Goal: Check status: Check status

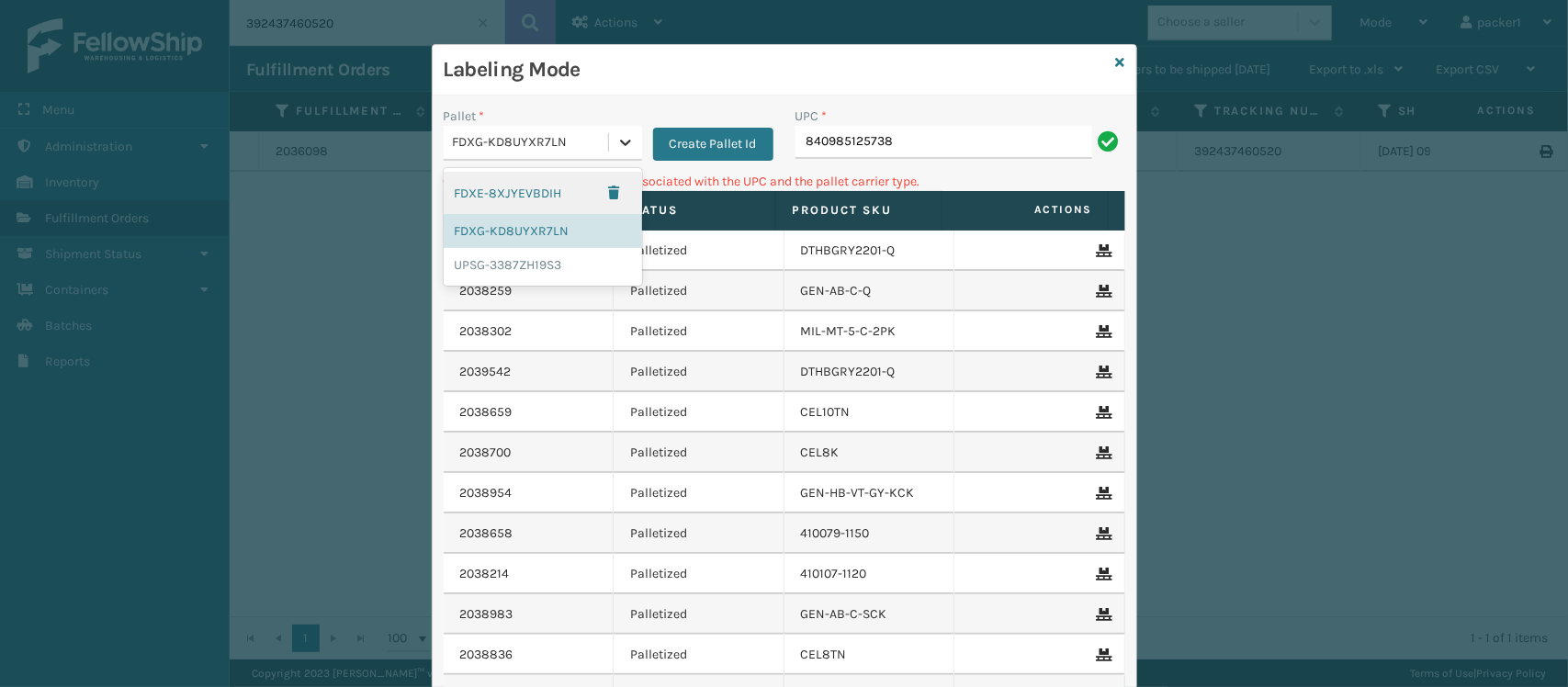
click at [618, 148] on icon at bounding box center [626, 142] width 19 height 19
click at [512, 265] on div "UPSG-3387ZH19S3" at bounding box center [543, 265] width 198 height 34
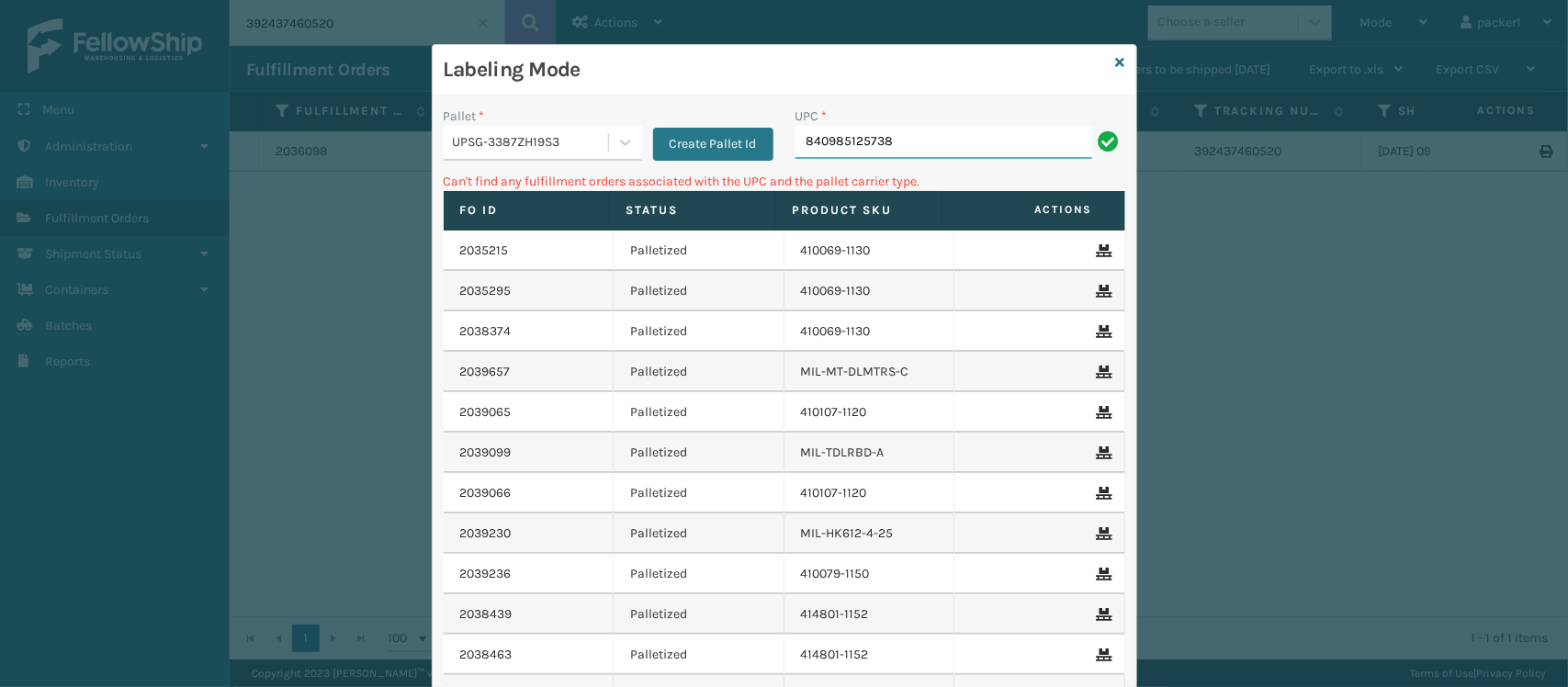
click at [860, 135] on input "840985125738" at bounding box center [943, 141] width 297 height 33
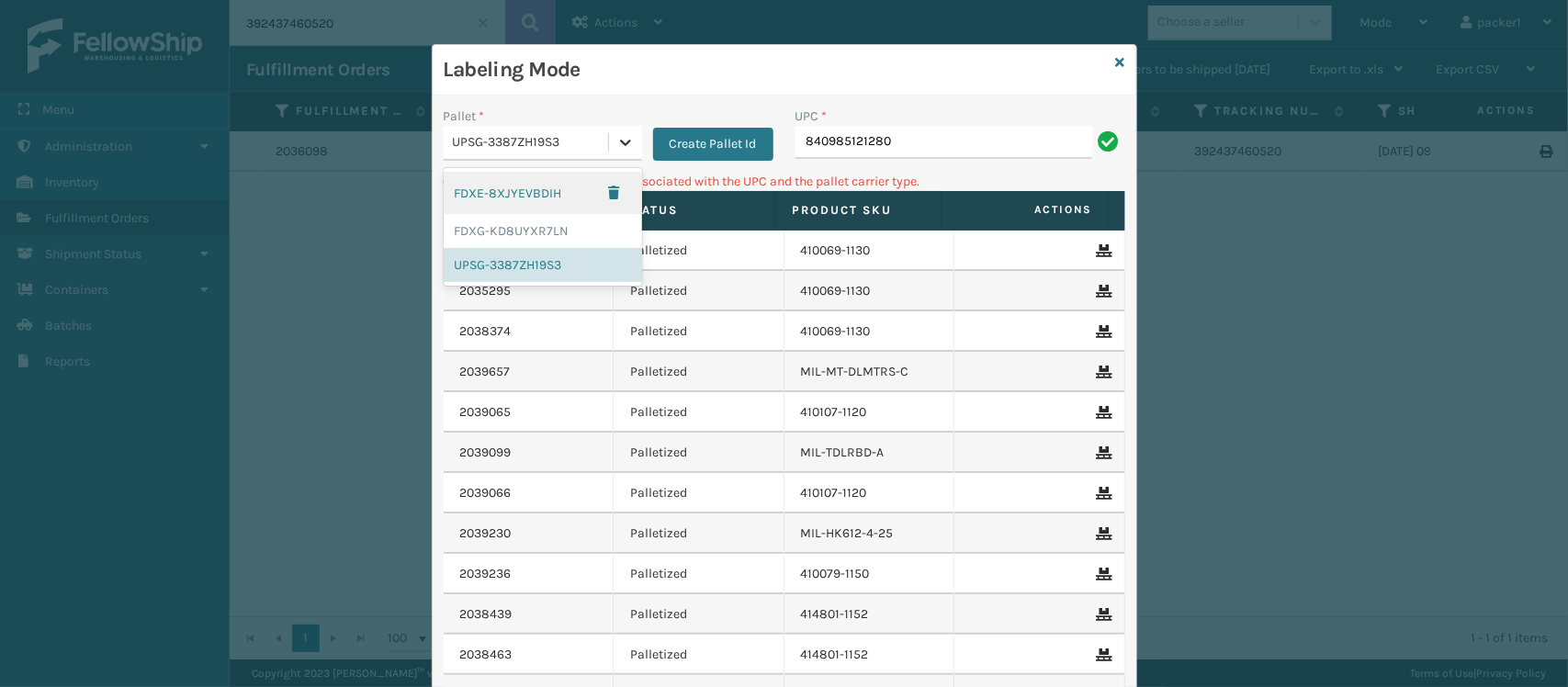
click at [617, 139] on icon at bounding box center [626, 142] width 19 height 19
click at [513, 234] on div "FDXG-KD8UYXR7LN" at bounding box center [543, 231] width 198 height 34
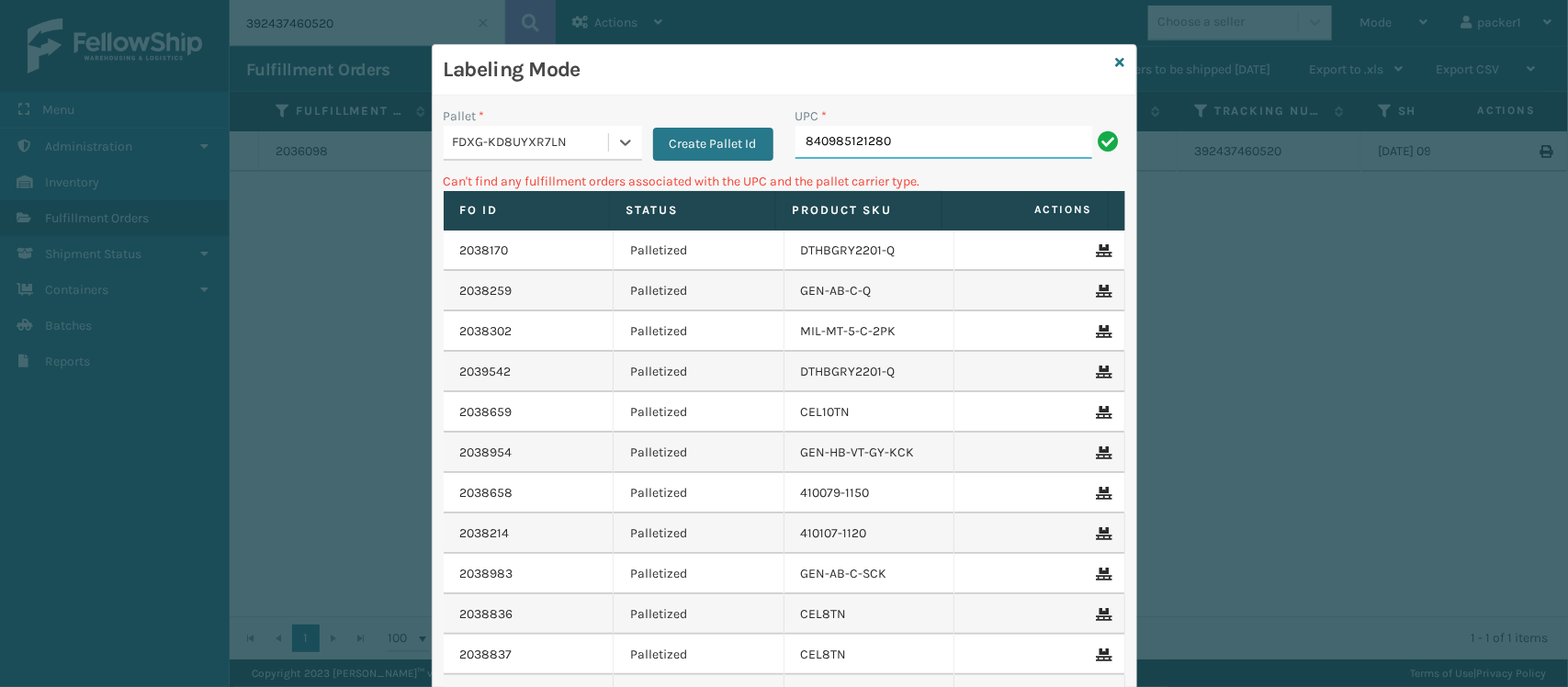
click at [949, 140] on input "840985121280" at bounding box center [943, 141] width 297 height 33
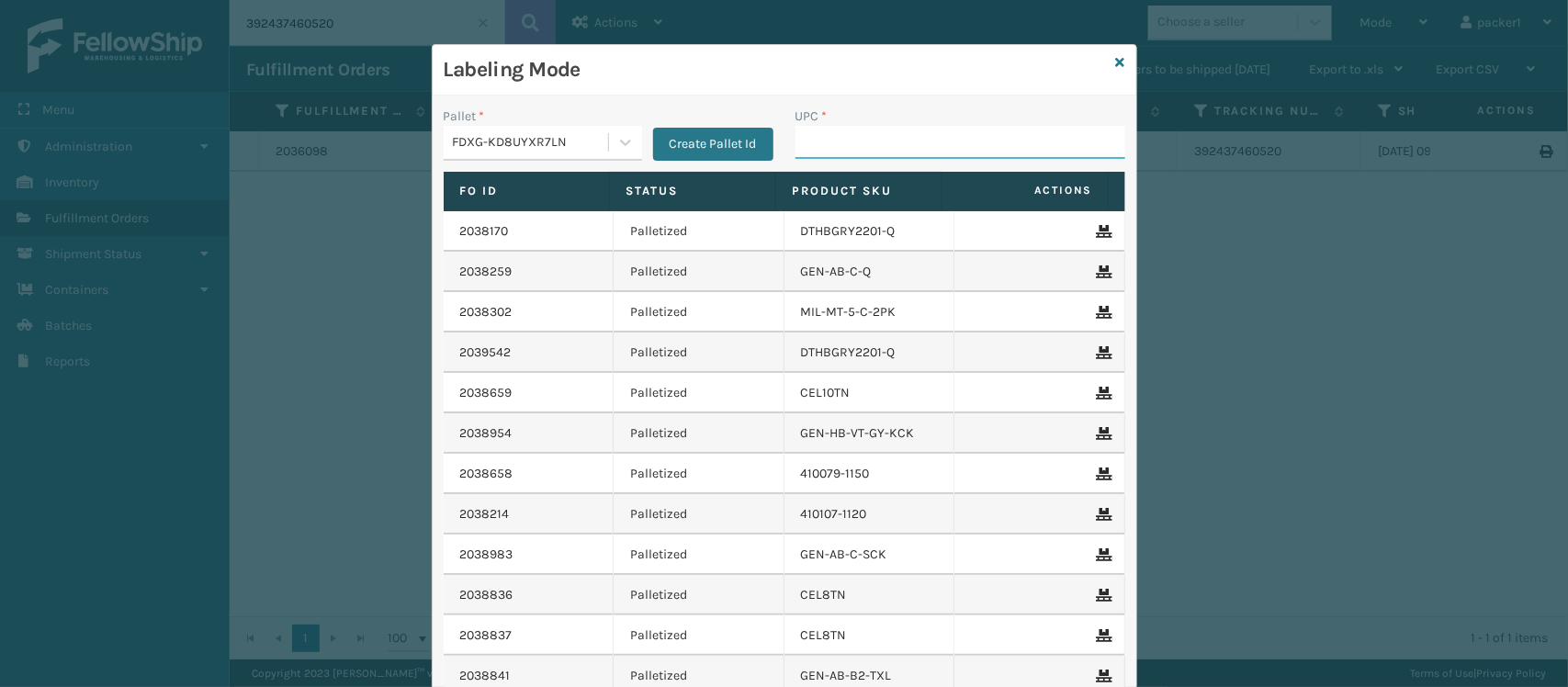
click at [864, 150] on input "UPC *" at bounding box center [960, 141] width 329 height 33
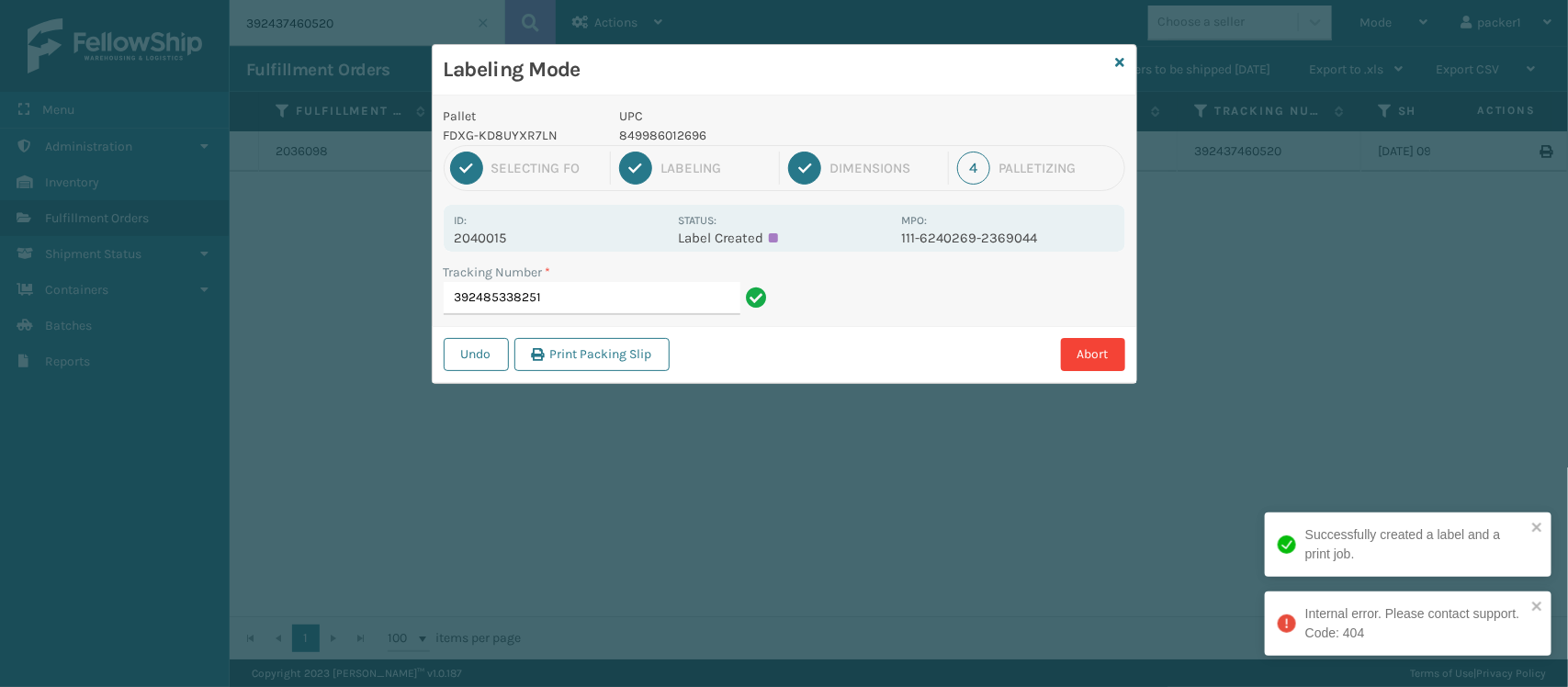
type input "392485338251"
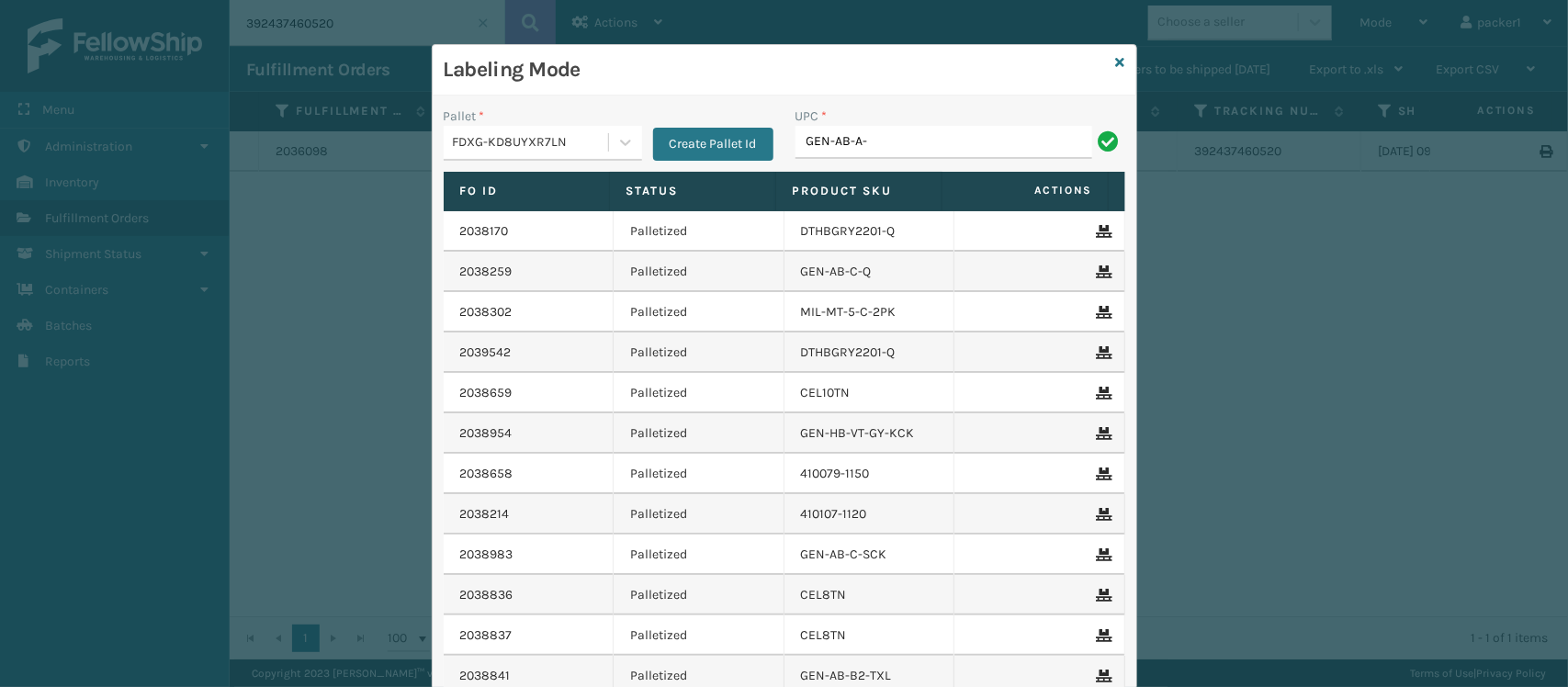
type input "GEN-AB-A-Q"
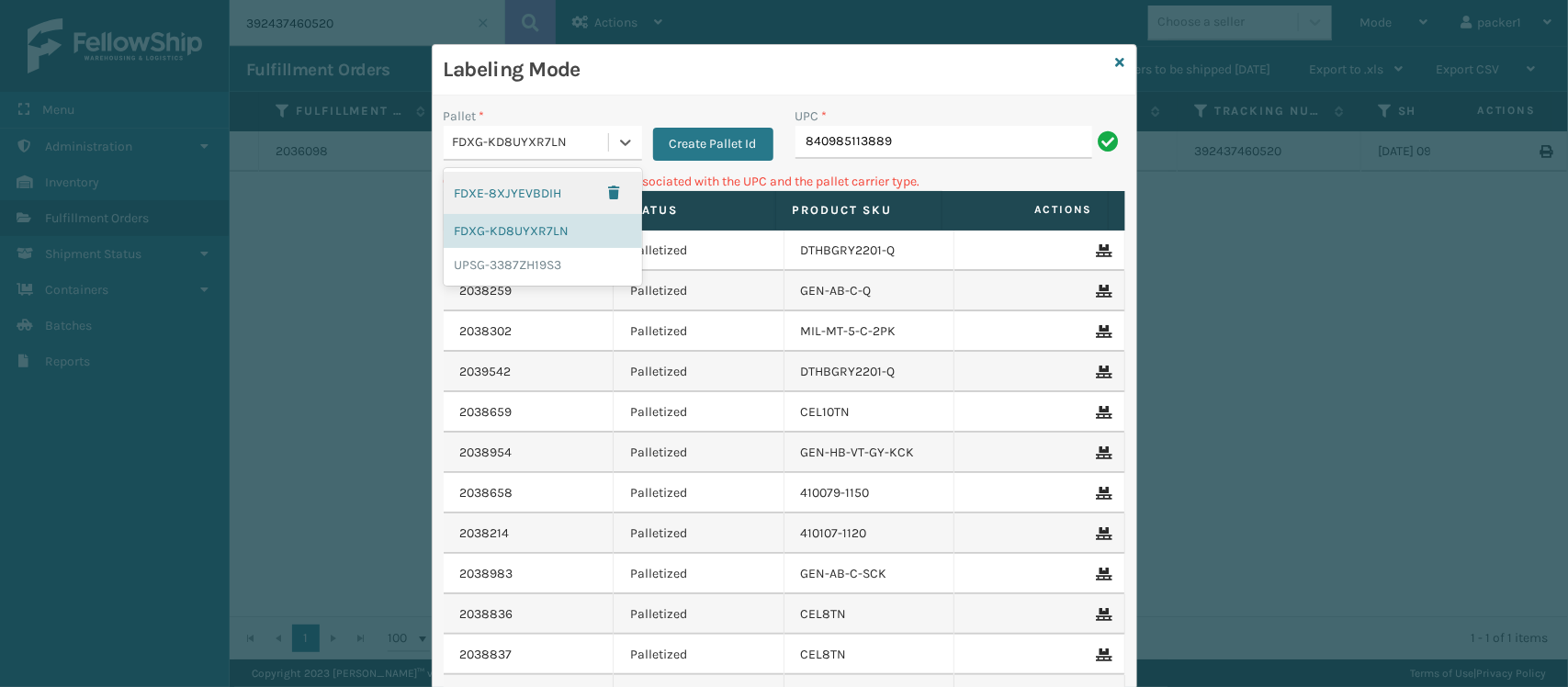
click at [529, 148] on div "FDXG-KD8UYXR7LN" at bounding box center [531, 142] width 157 height 20
click at [512, 264] on div "UPSG-3387ZH19S3" at bounding box center [543, 265] width 198 height 34
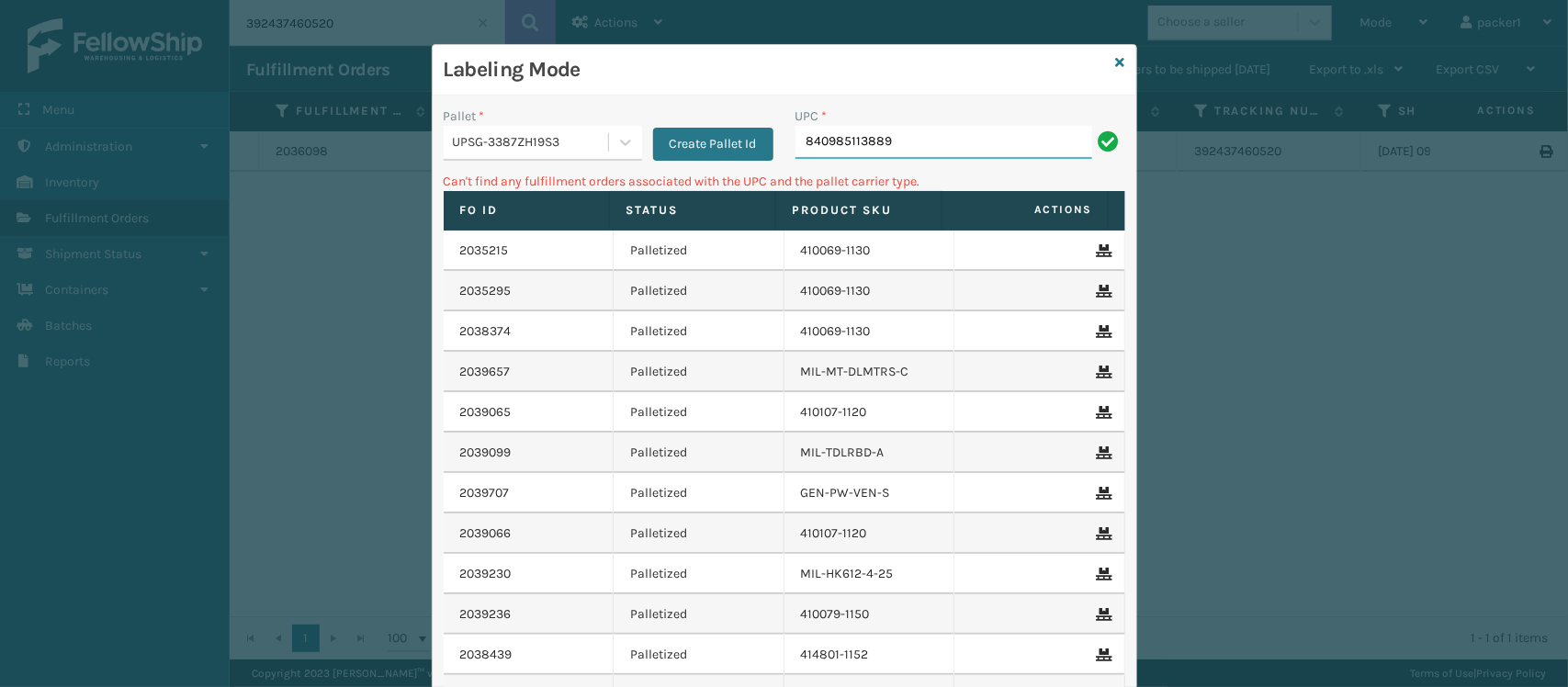
click at [930, 128] on input "840985113889" at bounding box center [943, 141] width 297 height 33
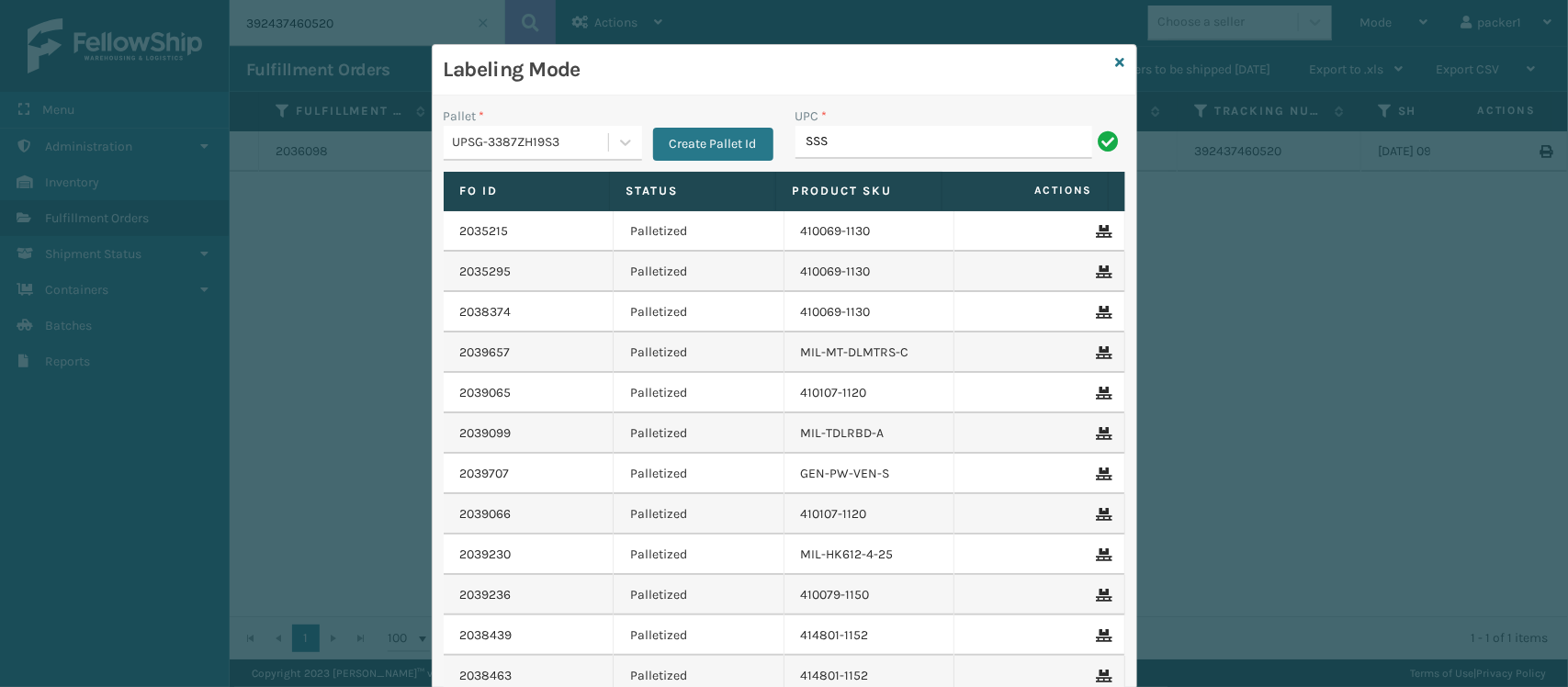
type input "SSSIDERAILS-NLPSERIESX4"
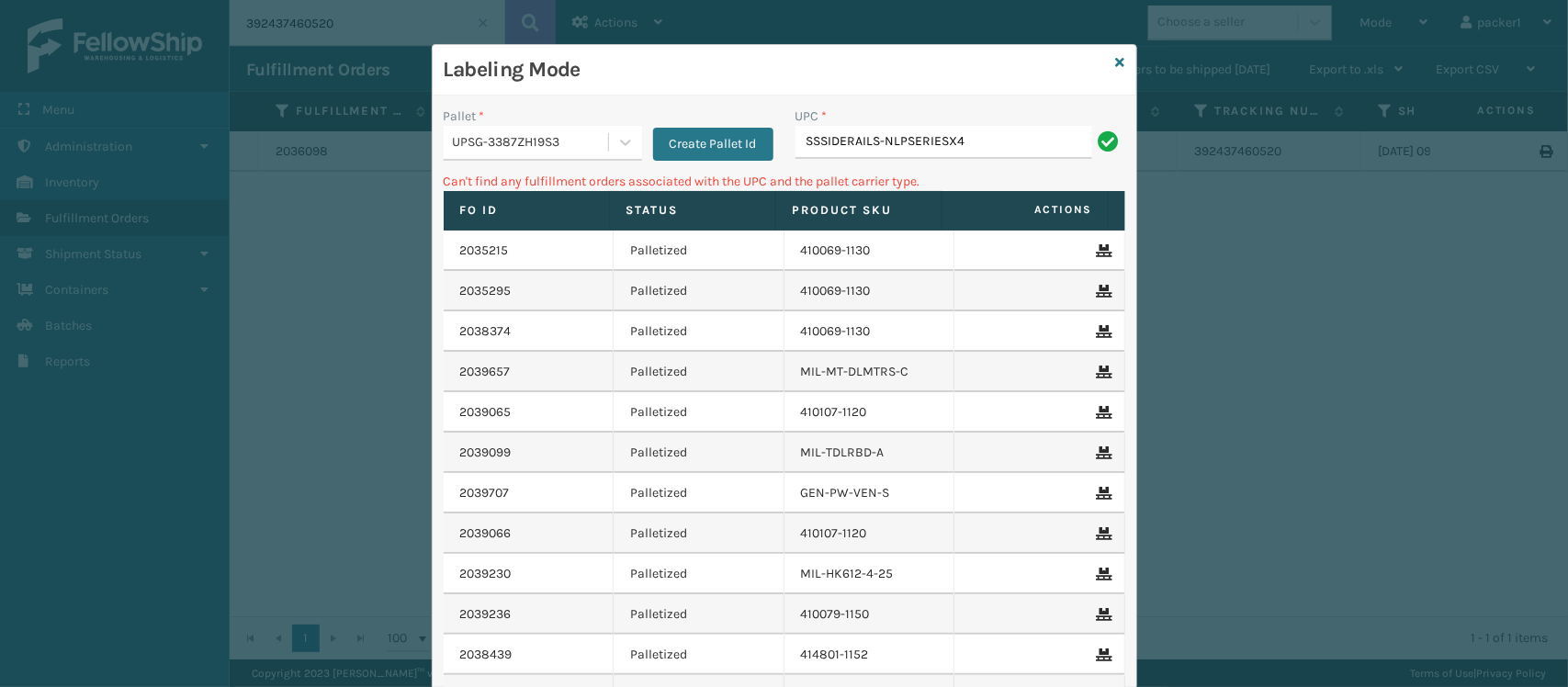
click at [588, 143] on div "UPSG-3387ZH19S3" at bounding box center [531, 142] width 157 height 20
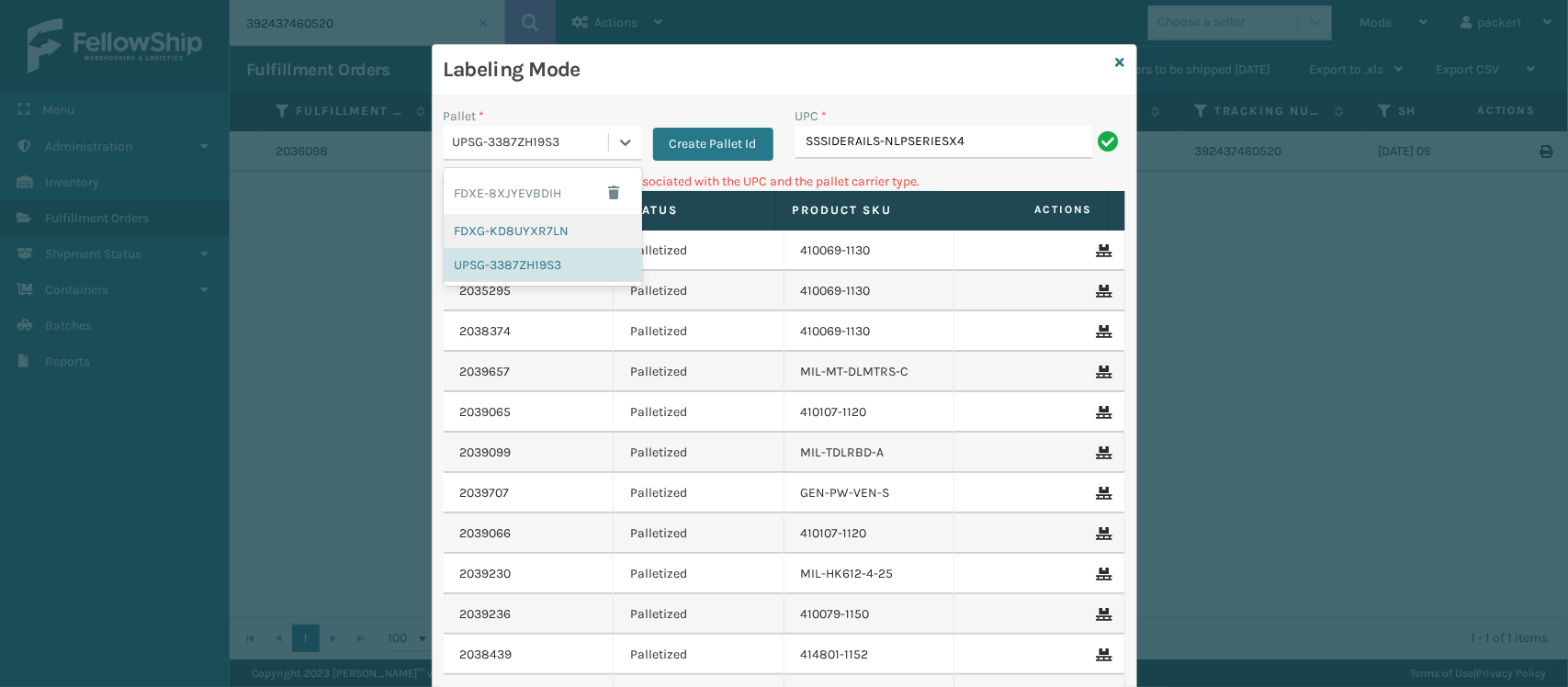
click at [508, 224] on div "FDXG-KD8UYXR7LN" at bounding box center [543, 231] width 198 height 34
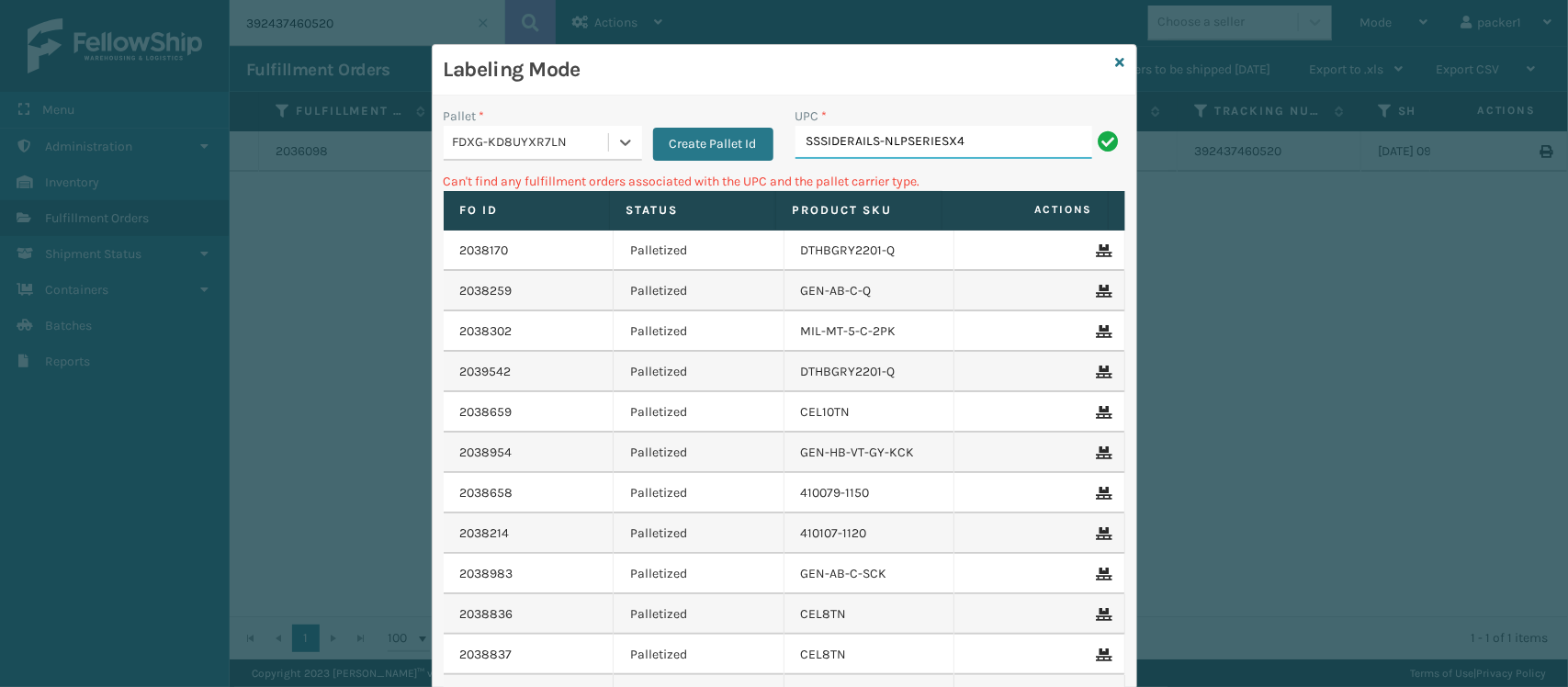
click at [1028, 135] on input "SSSIDERAILS-NLPSERIESX4" at bounding box center [943, 141] width 297 height 33
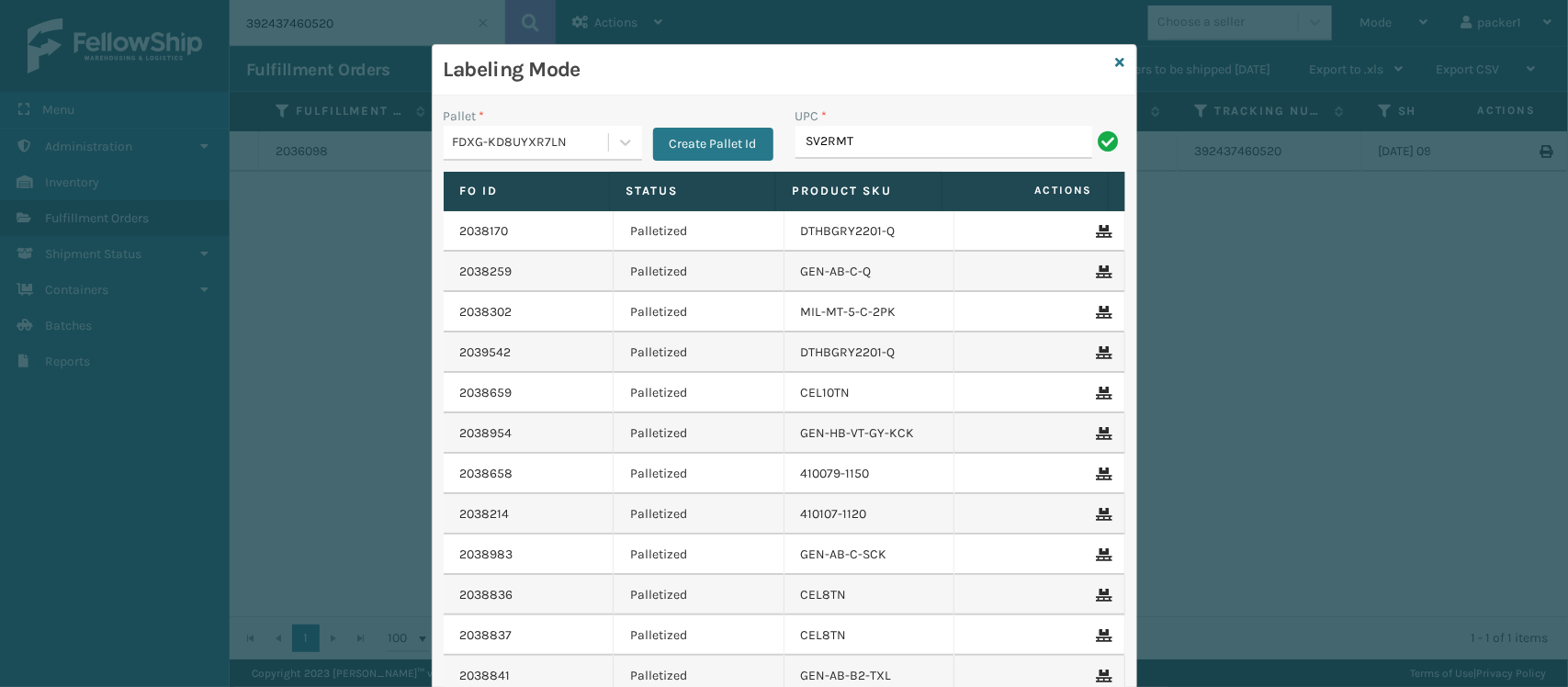
type input "SV2RMT"
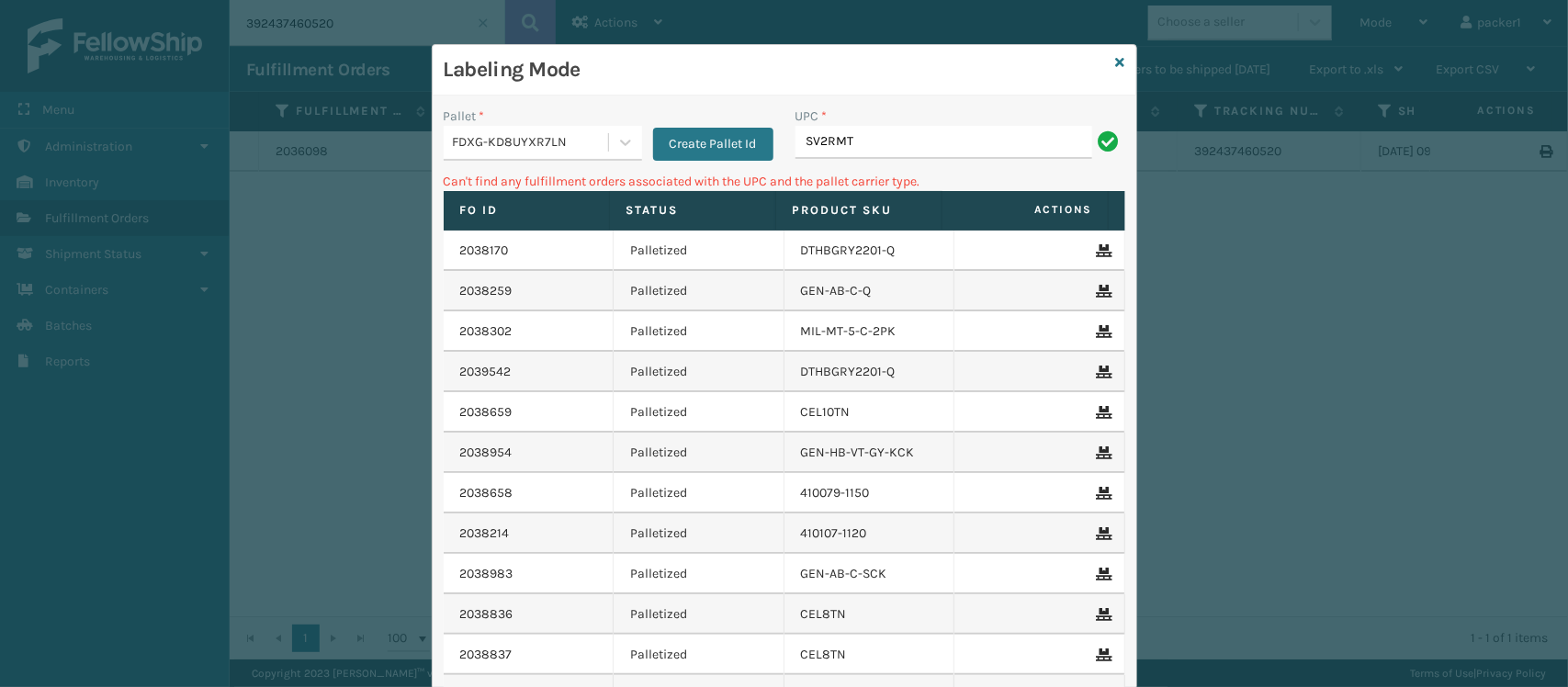
click at [586, 138] on div "FDXG-KD8UYXR7LN" at bounding box center [531, 142] width 157 height 20
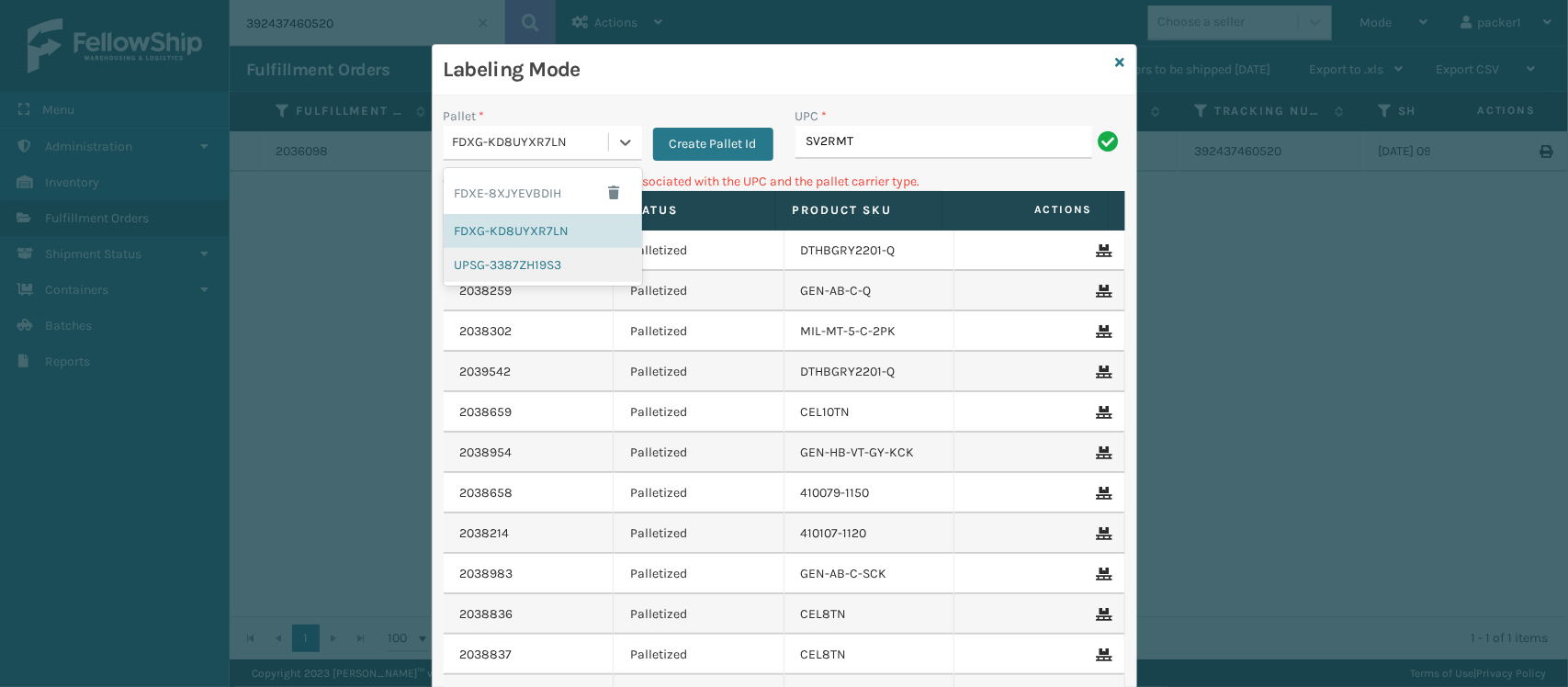
click at [526, 248] on div "UPSG-3387ZH19S3" at bounding box center [543, 265] width 198 height 34
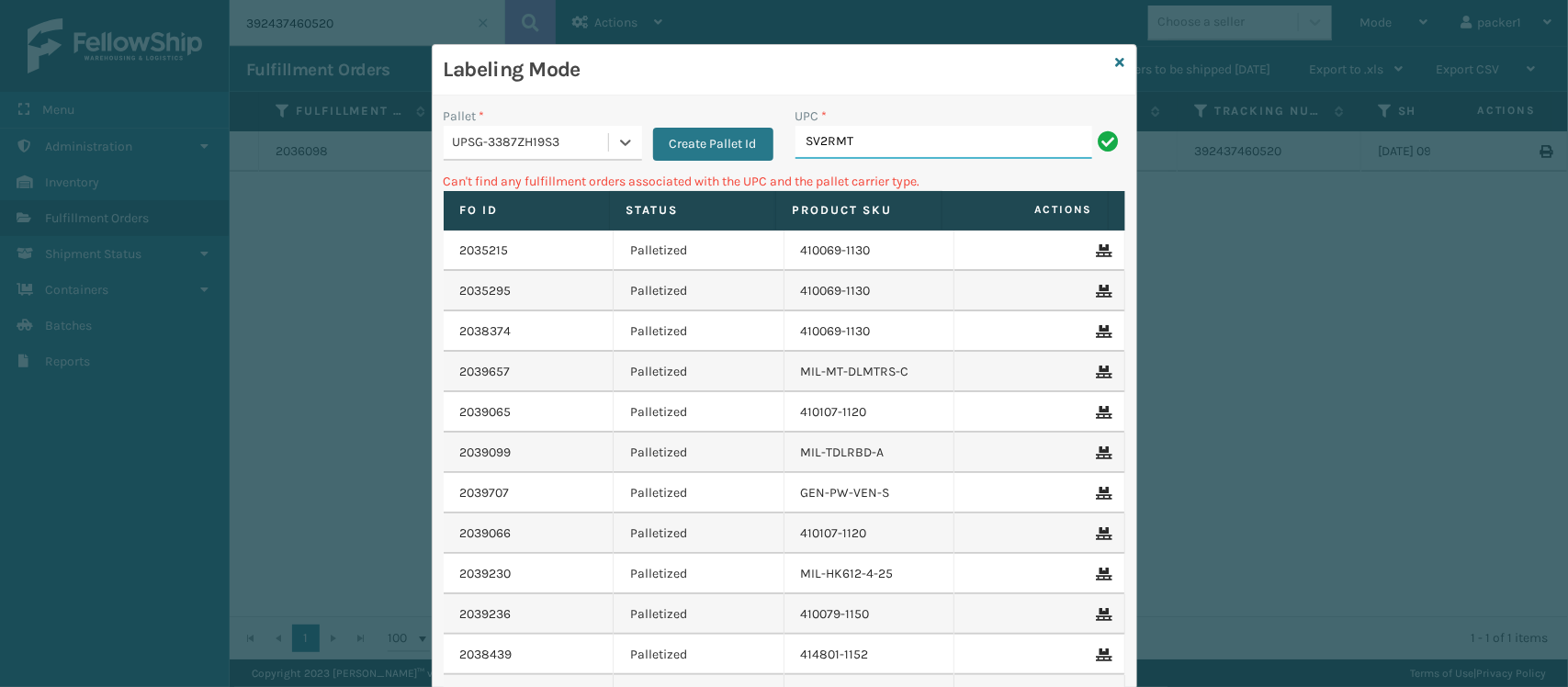
click at [1010, 149] on input "SV2RMT" at bounding box center [943, 141] width 297 height 33
type input "S"
click at [617, 142] on icon at bounding box center [626, 142] width 19 height 19
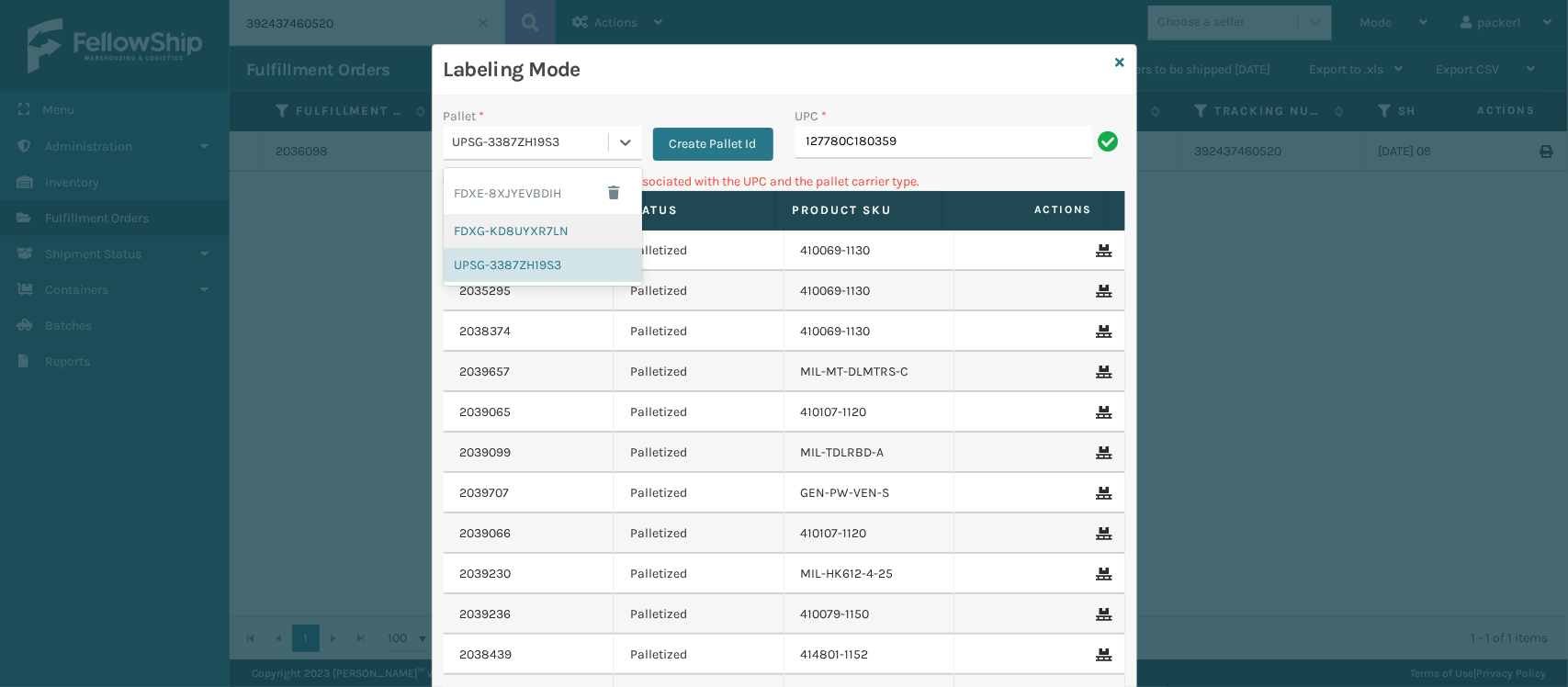
click at [507, 227] on div "FDXG-KD8UYXR7LN" at bounding box center [543, 231] width 198 height 34
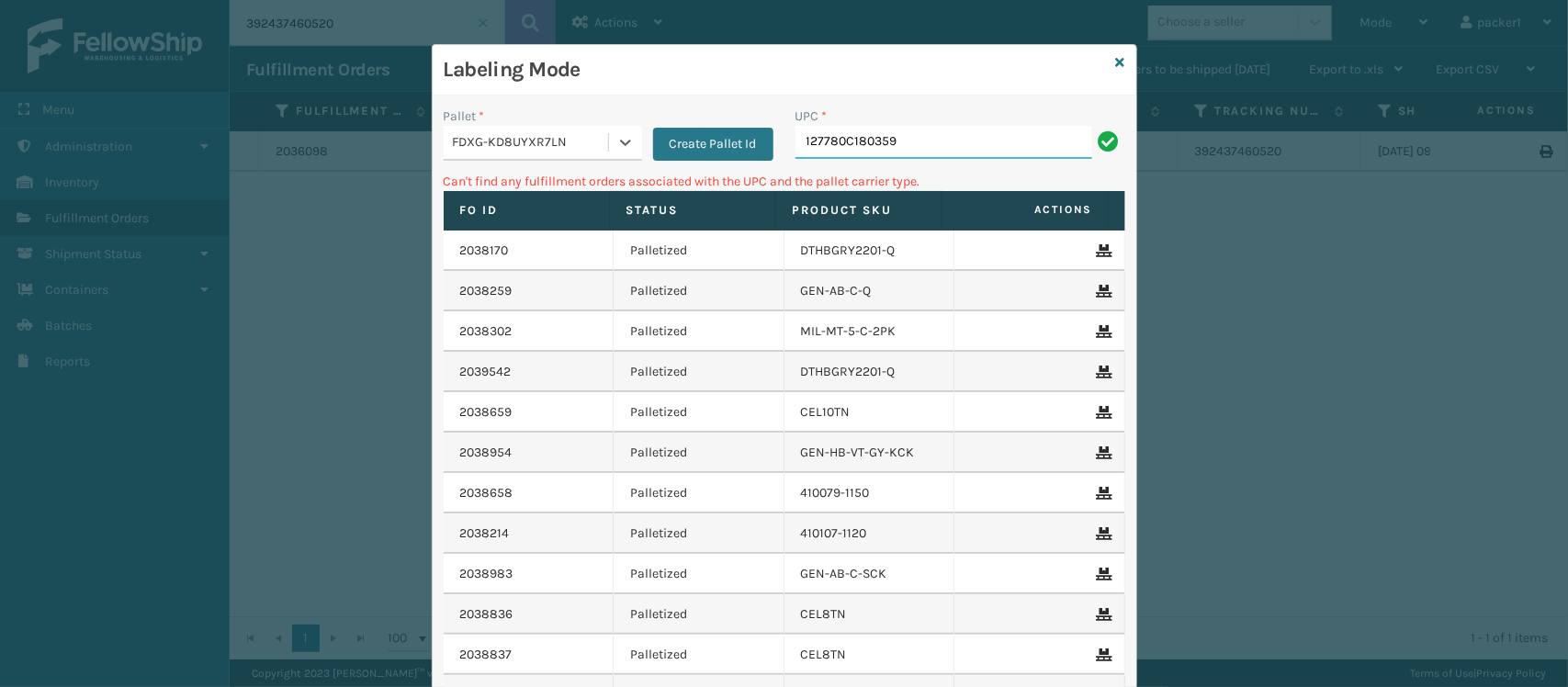
click at [916, 140] on input "127780C180359" at bounding box center [943, 141] width 297 height 33
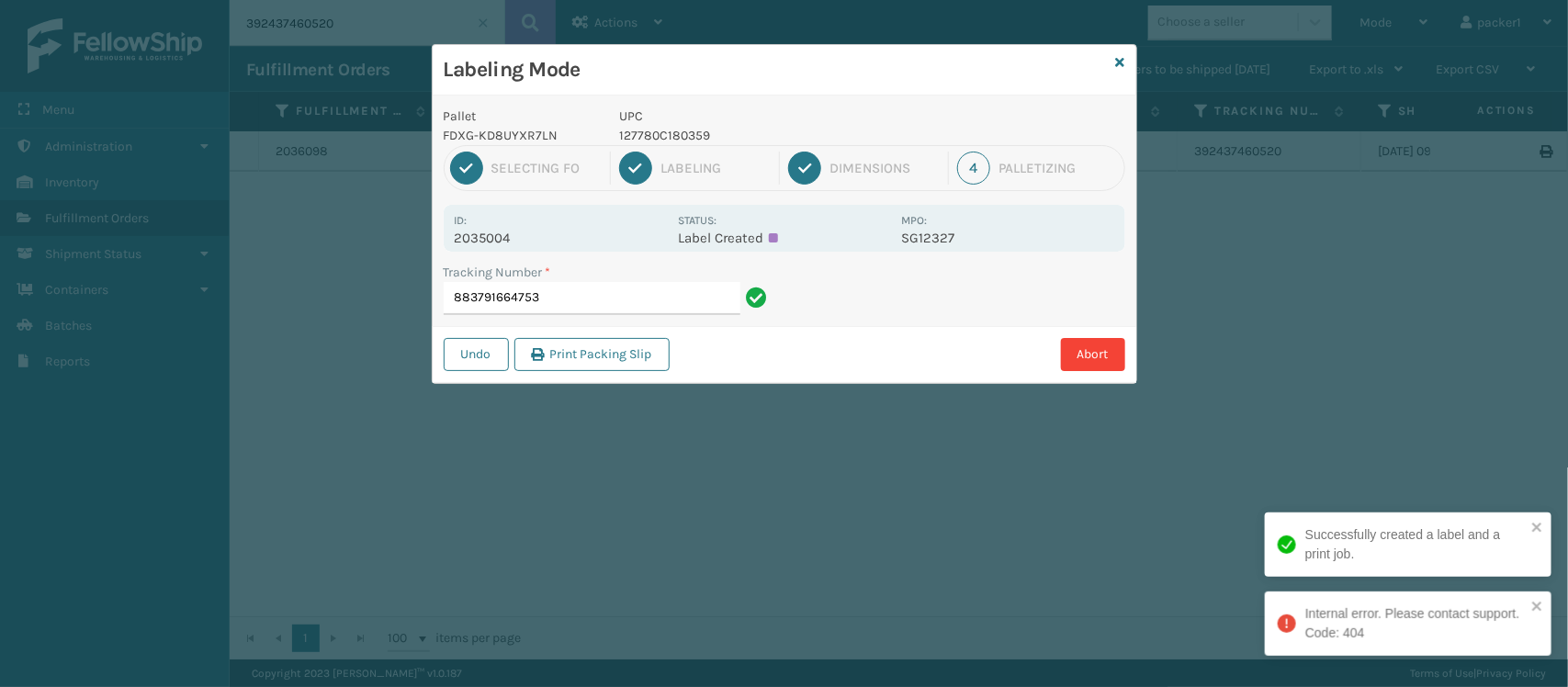
type input "883791664753"
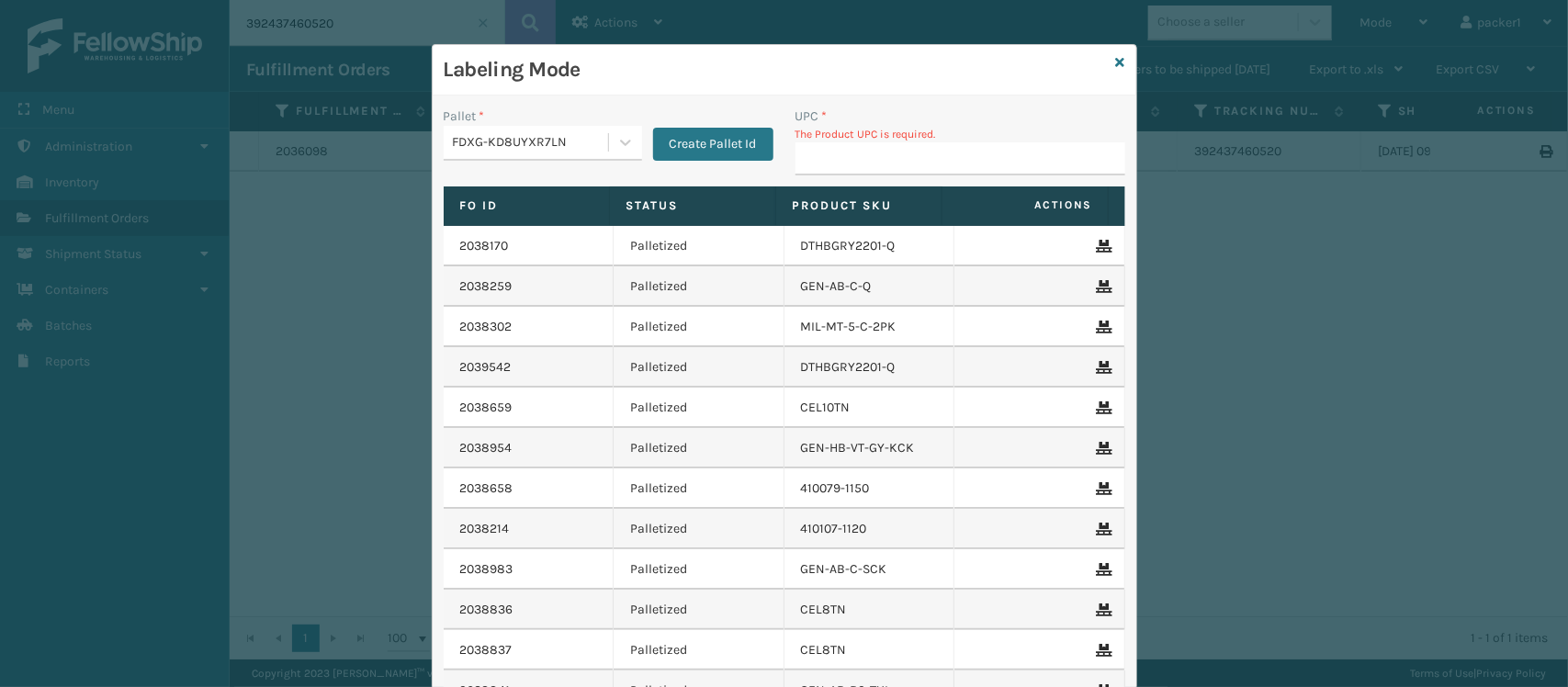
type input "2"
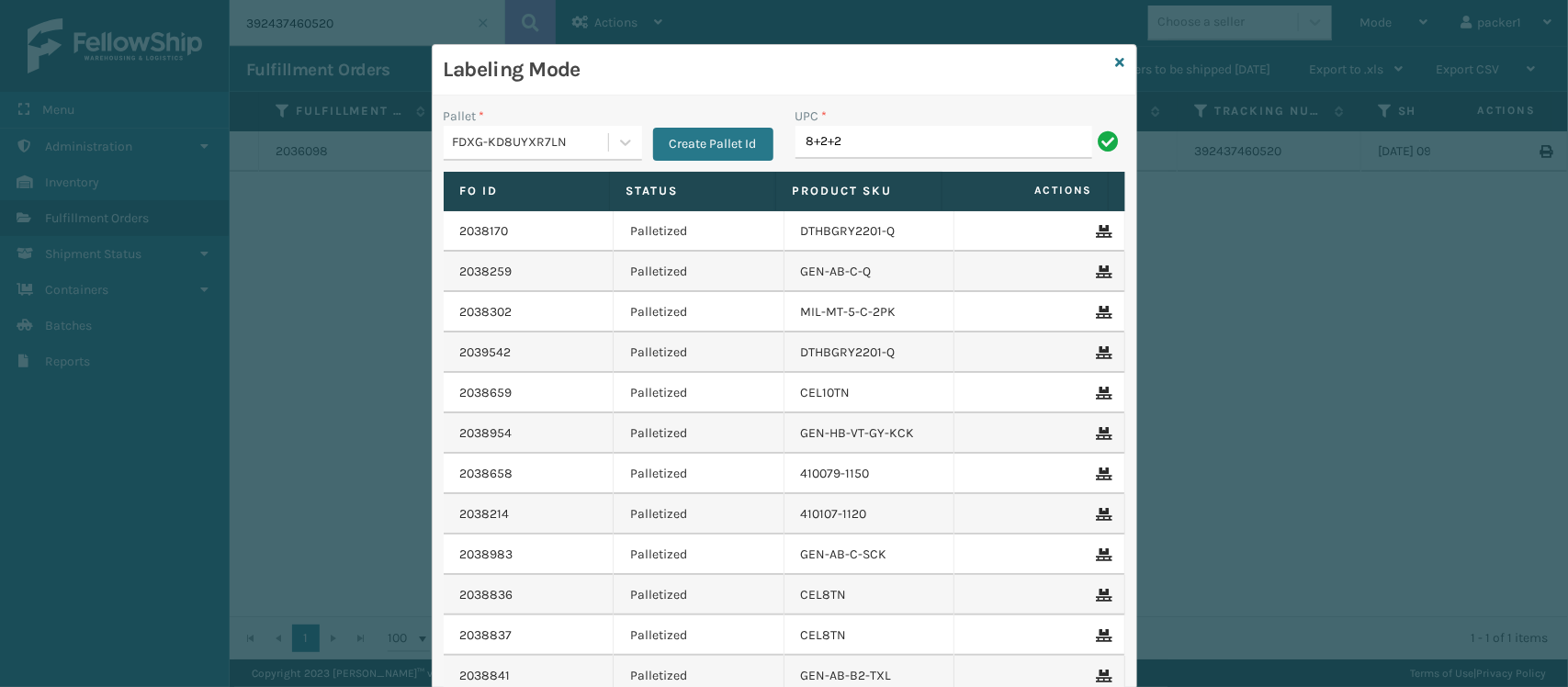
type input "8+2+2"
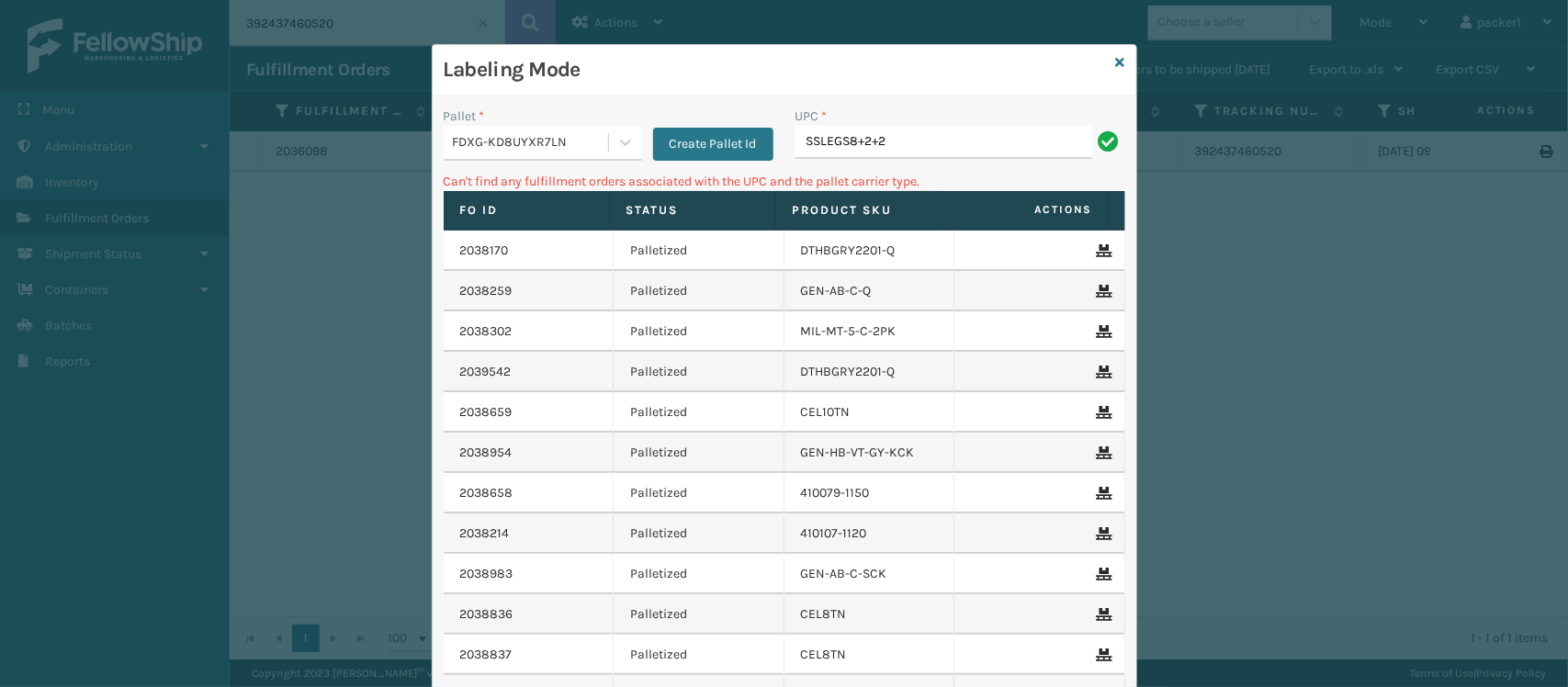
type input "SSLEGS8+2+2"
type input "S"
type input "8'+2'+2' LEGS (set of 6)"
drag, startPoint x: 1023, startPoint y: 142, endPoint x: 943, endPoint y: 142, distance: 80.0
click at [943, 142] on input "8'+2'+2' LEGS (set of 6)" at bounding box center [943, 141] width 297 height 33
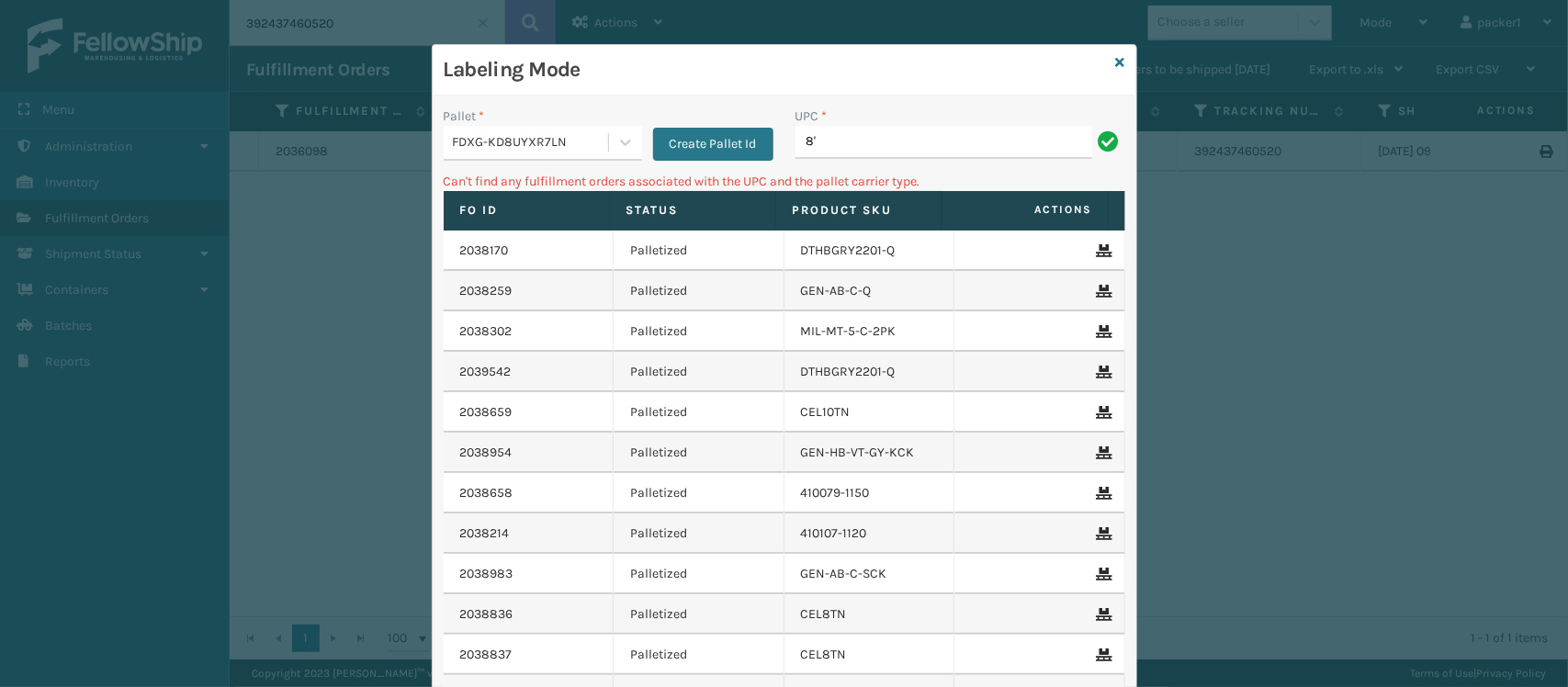
type input "8"
type input "SSSIDERAILS-NLPSERIESX4"
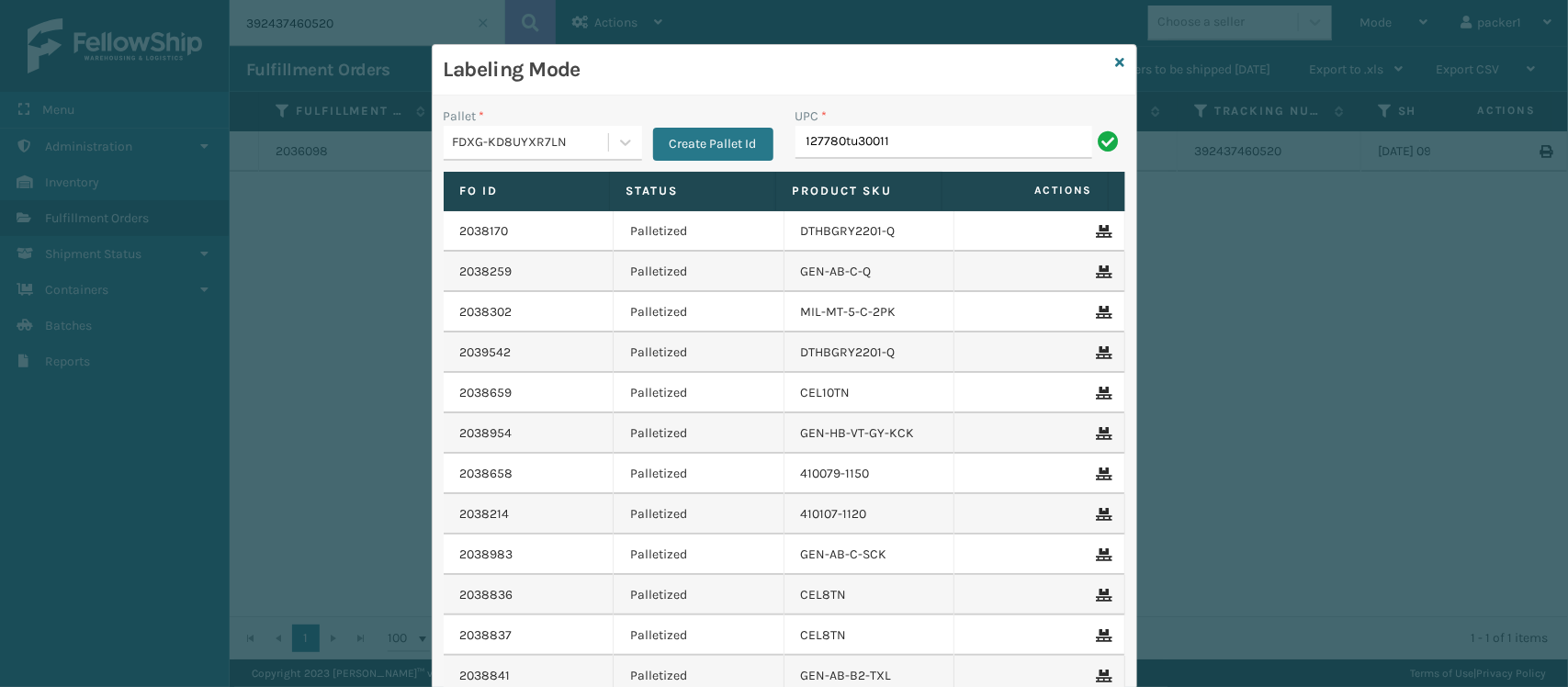
type input "127780tu30011"
